Goal: Register for event/course

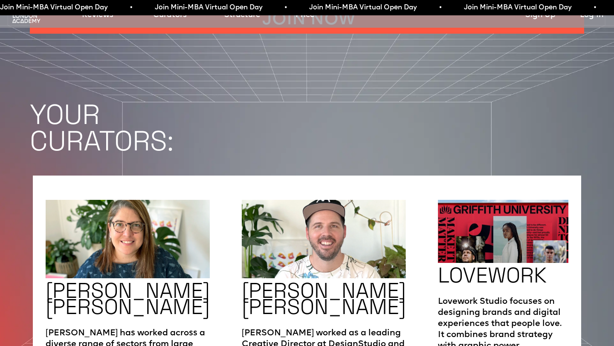
scroll to position [1356, 0]
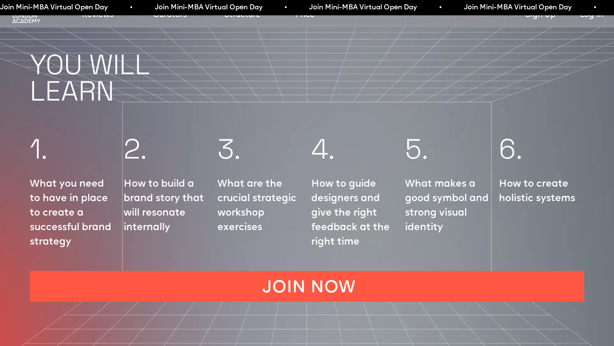
scroll to position [990, 0]
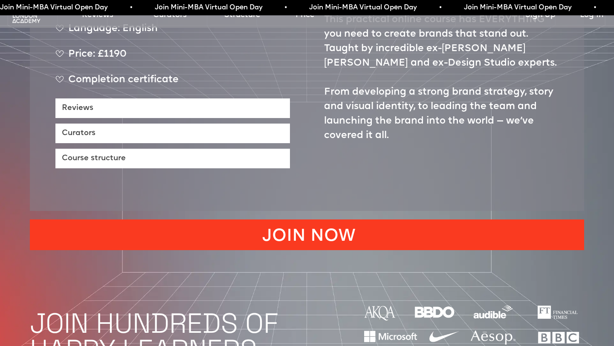
scroll to position [459, 0]
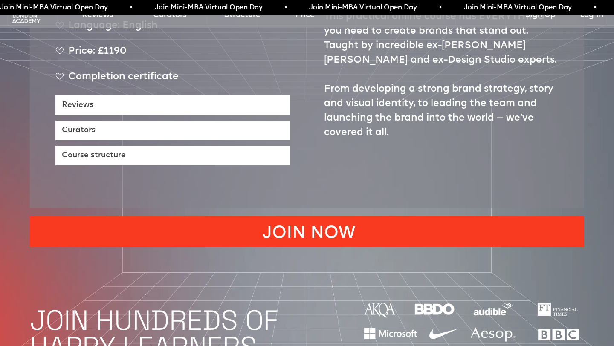
click at [306, 216] on link "JOIN NOW" at bounding box center [307, 231] width 554 height 31
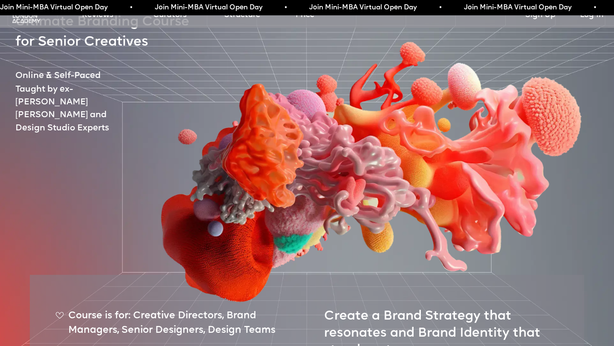
scroll to position [0, 0]
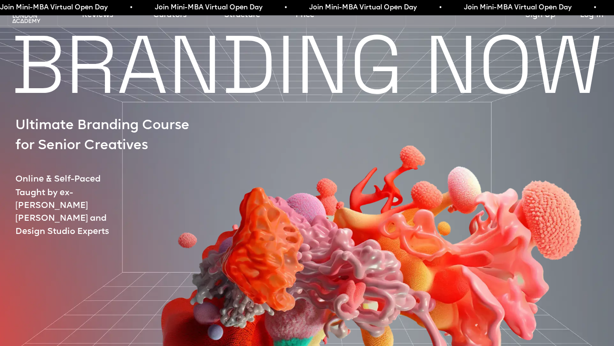
click at [20, 20] on img at bounding box center [26, 16] width 31 height 16
